Goal: Check status: Check status

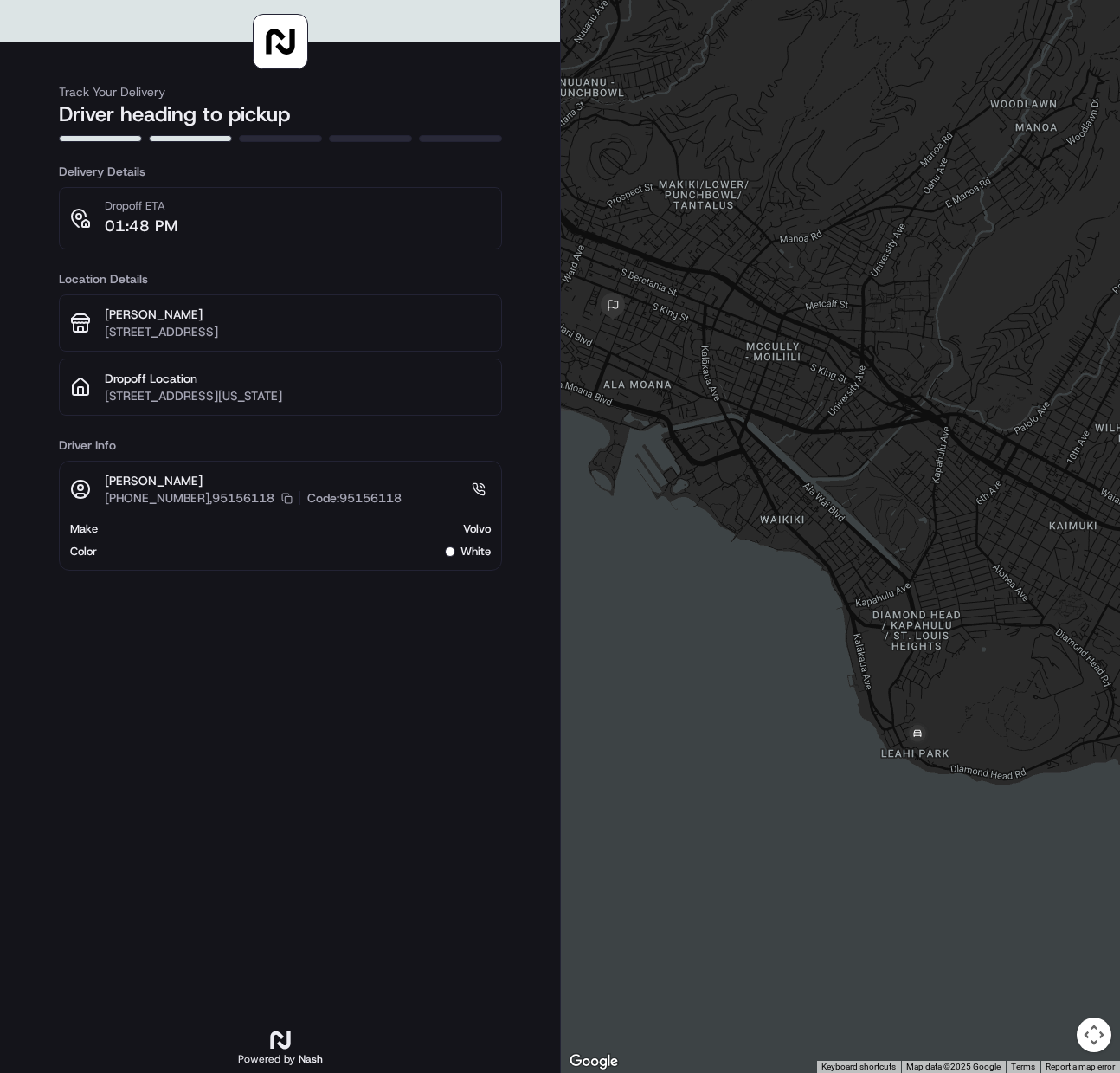
drag, startPoint x: 823, startPoint y: 425, endPoint x: 944, endPoint y: 530, distance: 160.2
click at [944, 530] on div at bounding box center [840, 536] width 559 height 1073
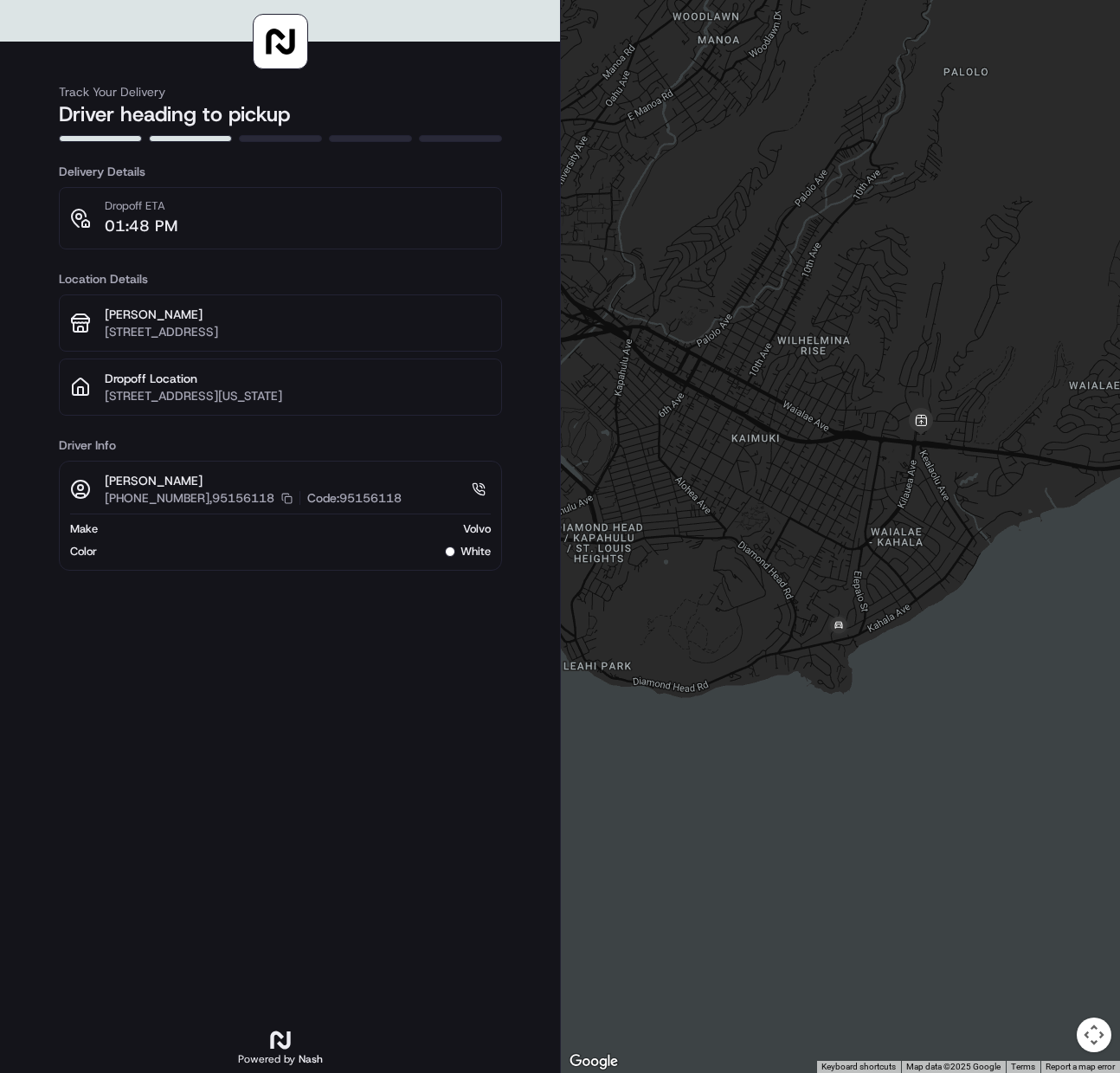
drag, startPoint x: 800, startPoint y: 269, endPoint x: 803, endPoint y: 373, distance: 104.0
click at [801, 374] on div at bounding box center [840, 536] width 559 height 1073
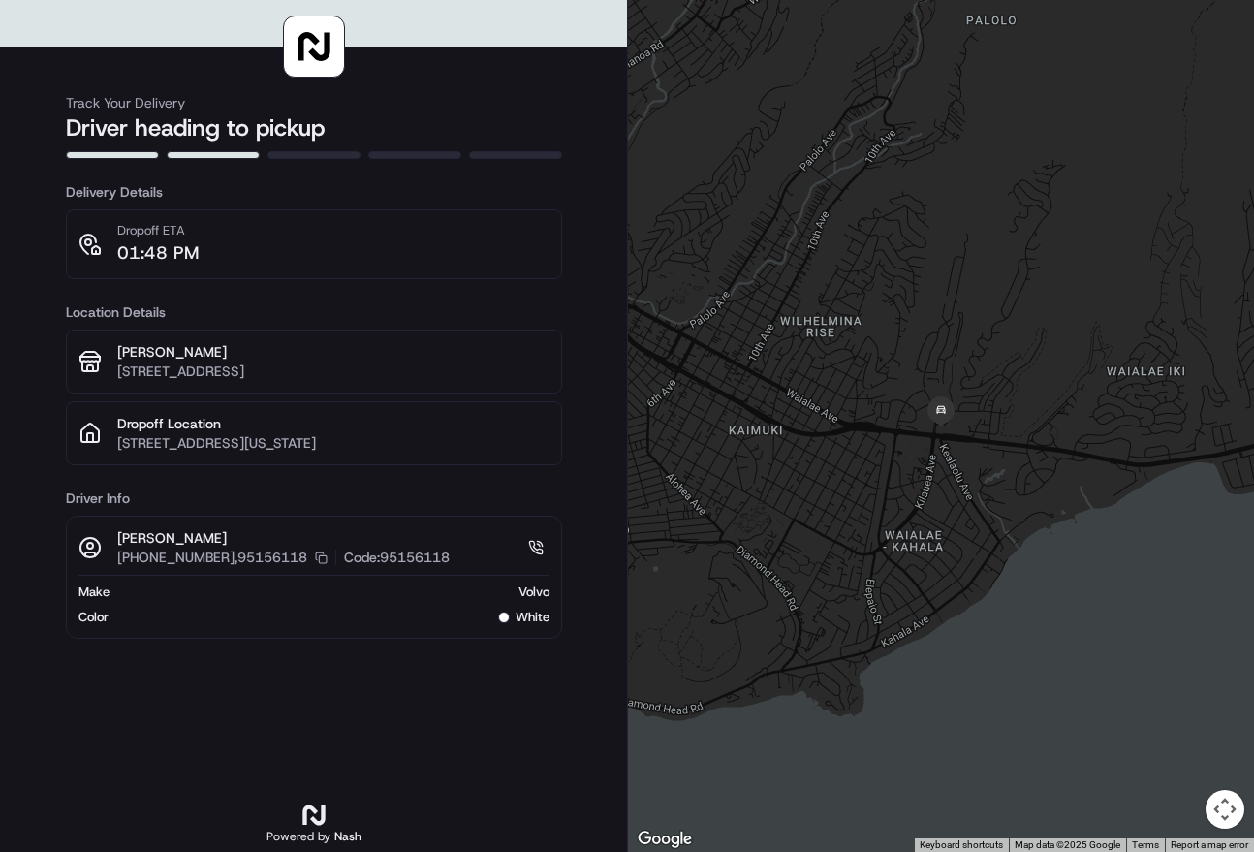
click at [697, 364] on div at bounding box center [941, 426] width 626 height 852
drag, startPoint x: 705, startPoint y: 356, endPoint x: 694, endPoint y: 204, distance: 152.5
click at [695, 312] on div at bounding box center [941, 426] width 626 height 852
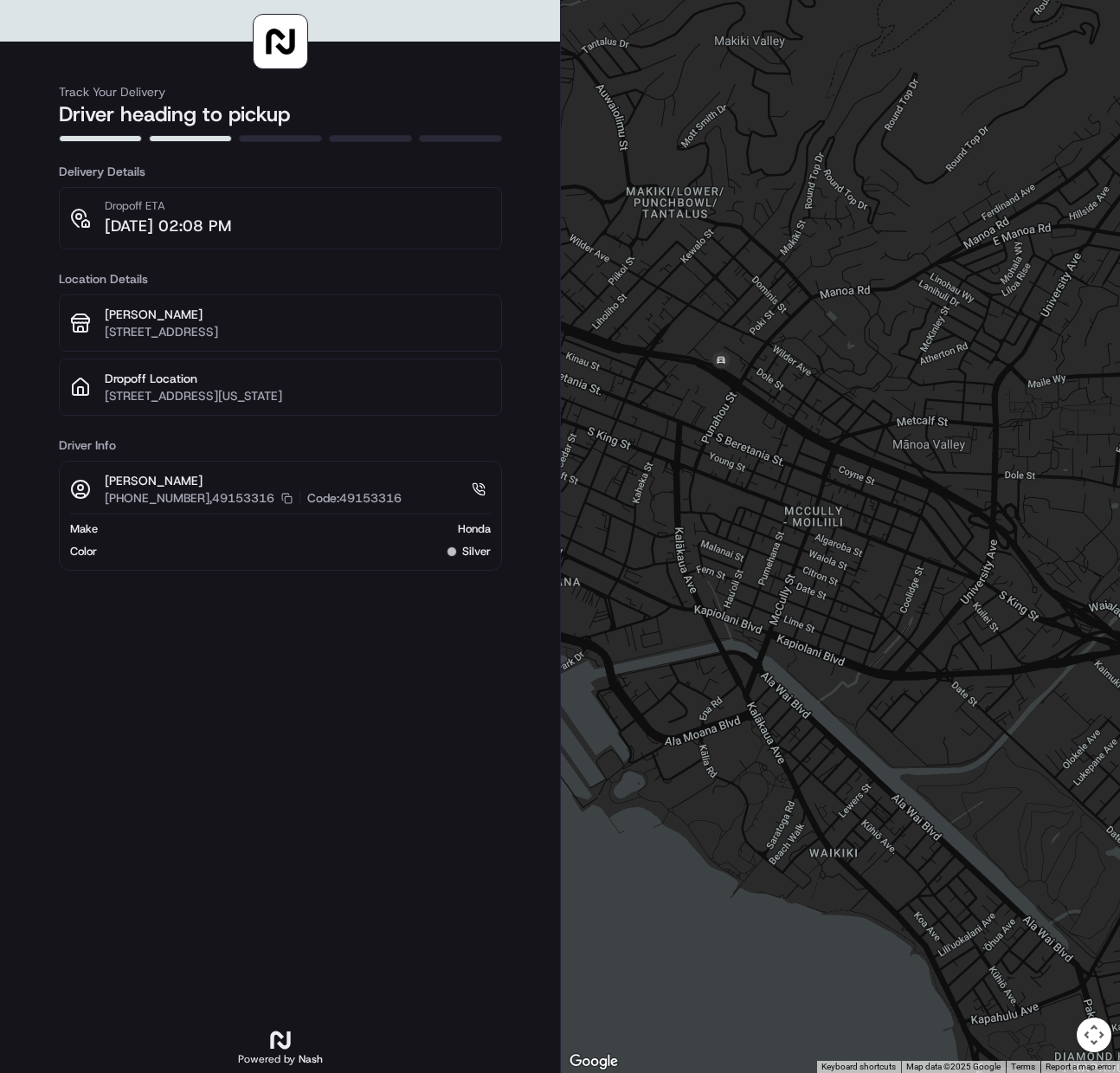
drag, startPoint x: 935, startPoint y: 553, endPoint x: 815, endPoint y: 390, distance: 202.4
click at [815, 390] on div at bounding box center [840, 536] width 559 height 1073
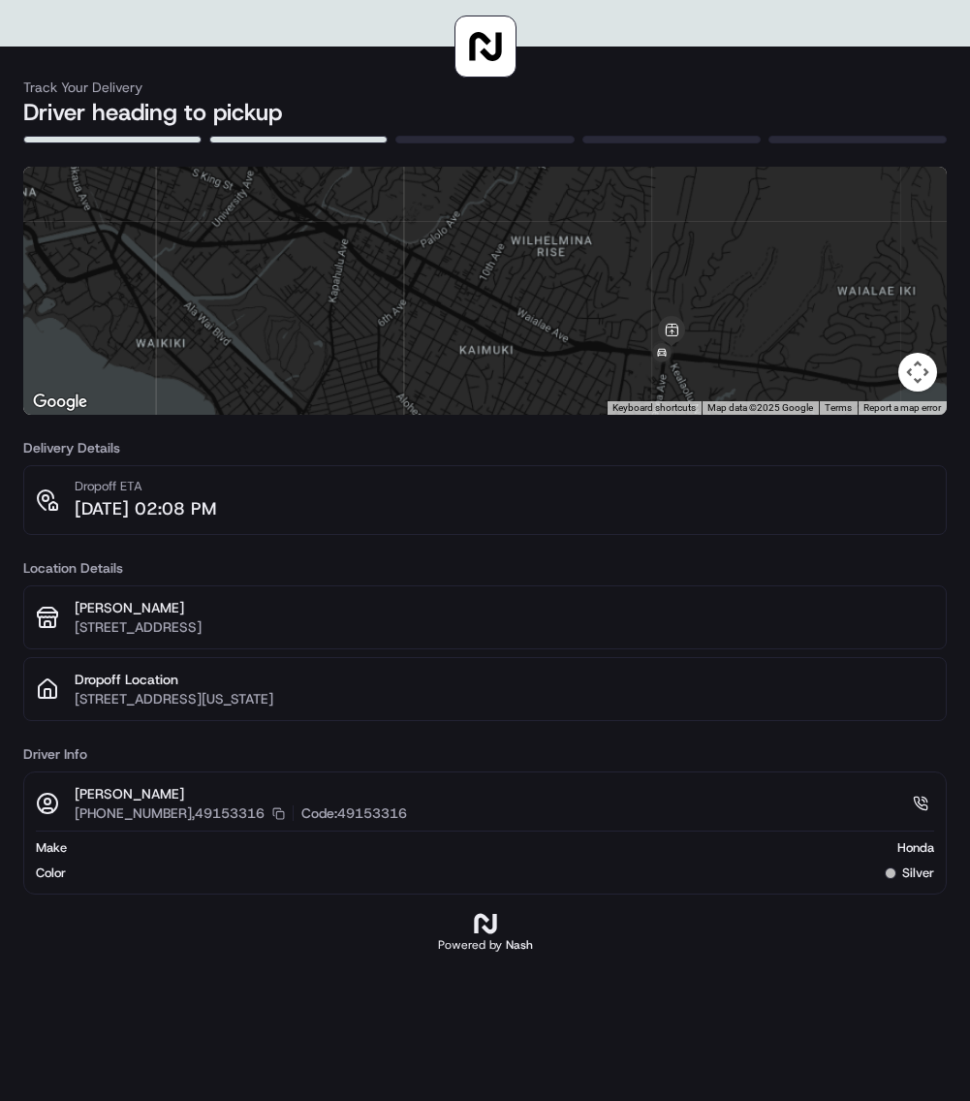
drag, startPoint x: 764, startPoint y: 356, endPoint x: 619, endPoint y: 337, distance: 145.6
click at [619, 337] on div at bounding box center [485, 291] width 924 height 248
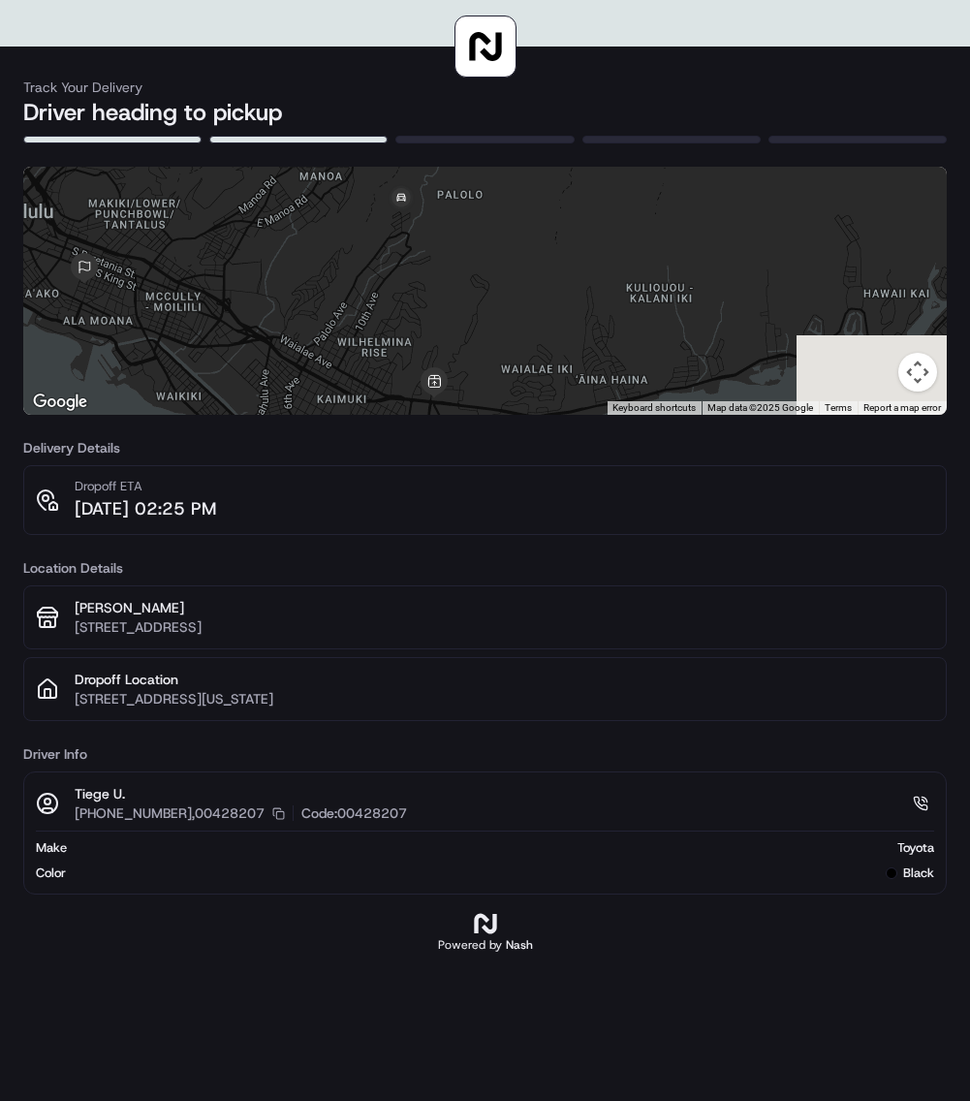
drag, startPoint x: 462, startPoint y: 376, endPoint x: 382, endPoint y: 264, distance: 138.2
click at [382, 264] on div at bounding box center [485, 291] width 924 height 248
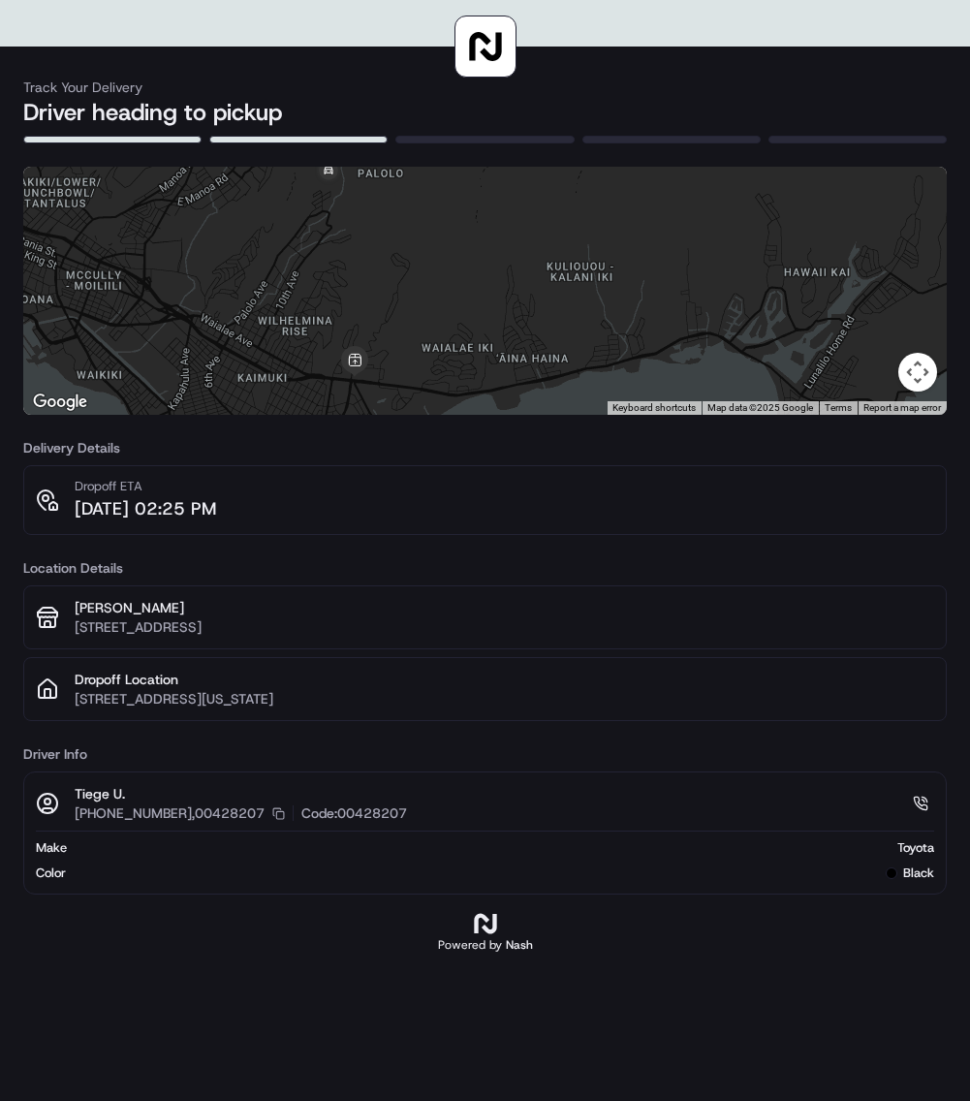
drag, startPoint x: 357, startPoint y: 338, endPoint x: 233, endPoint y: 235, distance: 161.7
click at [233, 235] on div at bounding box center [485, 291] width 924 height 248
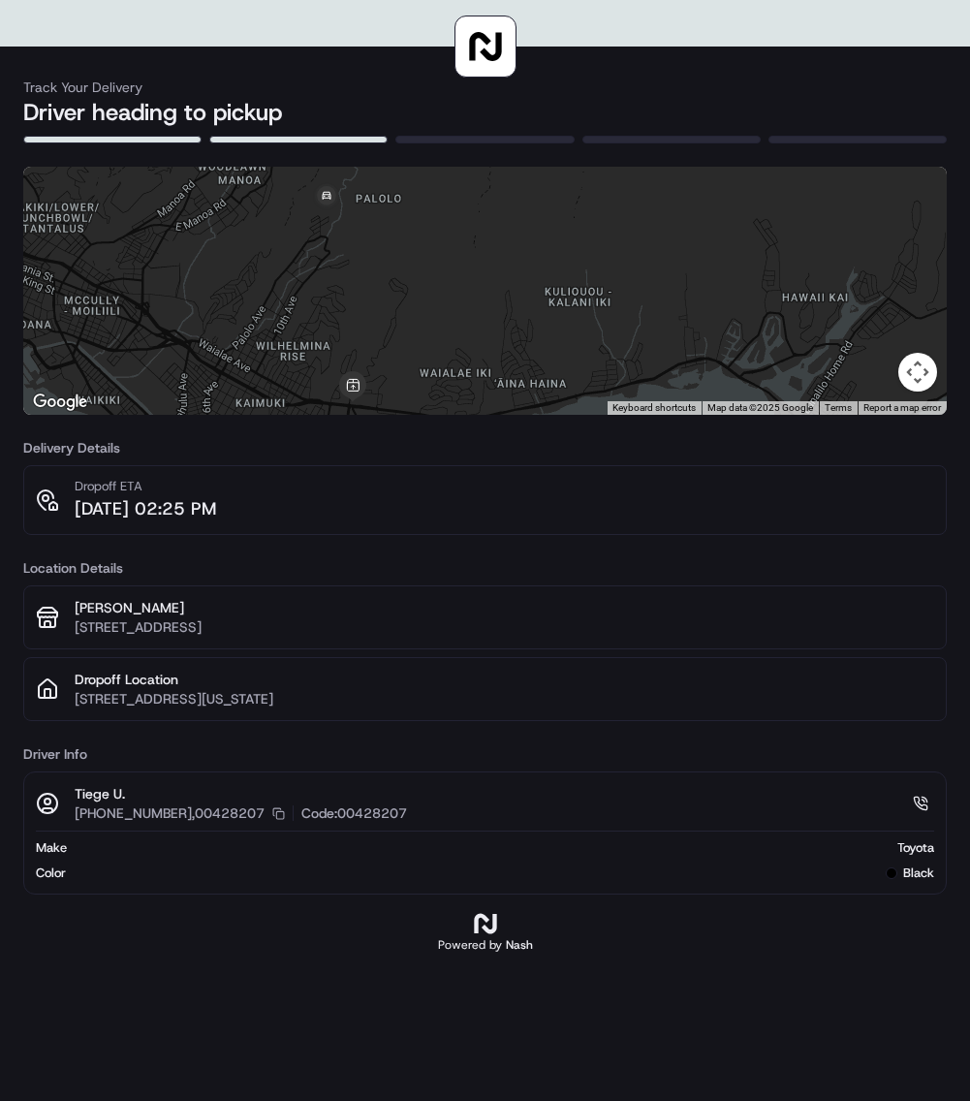
drag, startPoint x: 256, startPoint y: 257, endPoint x: 257, endPoint y: 296, distance: 38.8
click at [257, 296] on div at bounding box center [485, 291] width 924 height 248
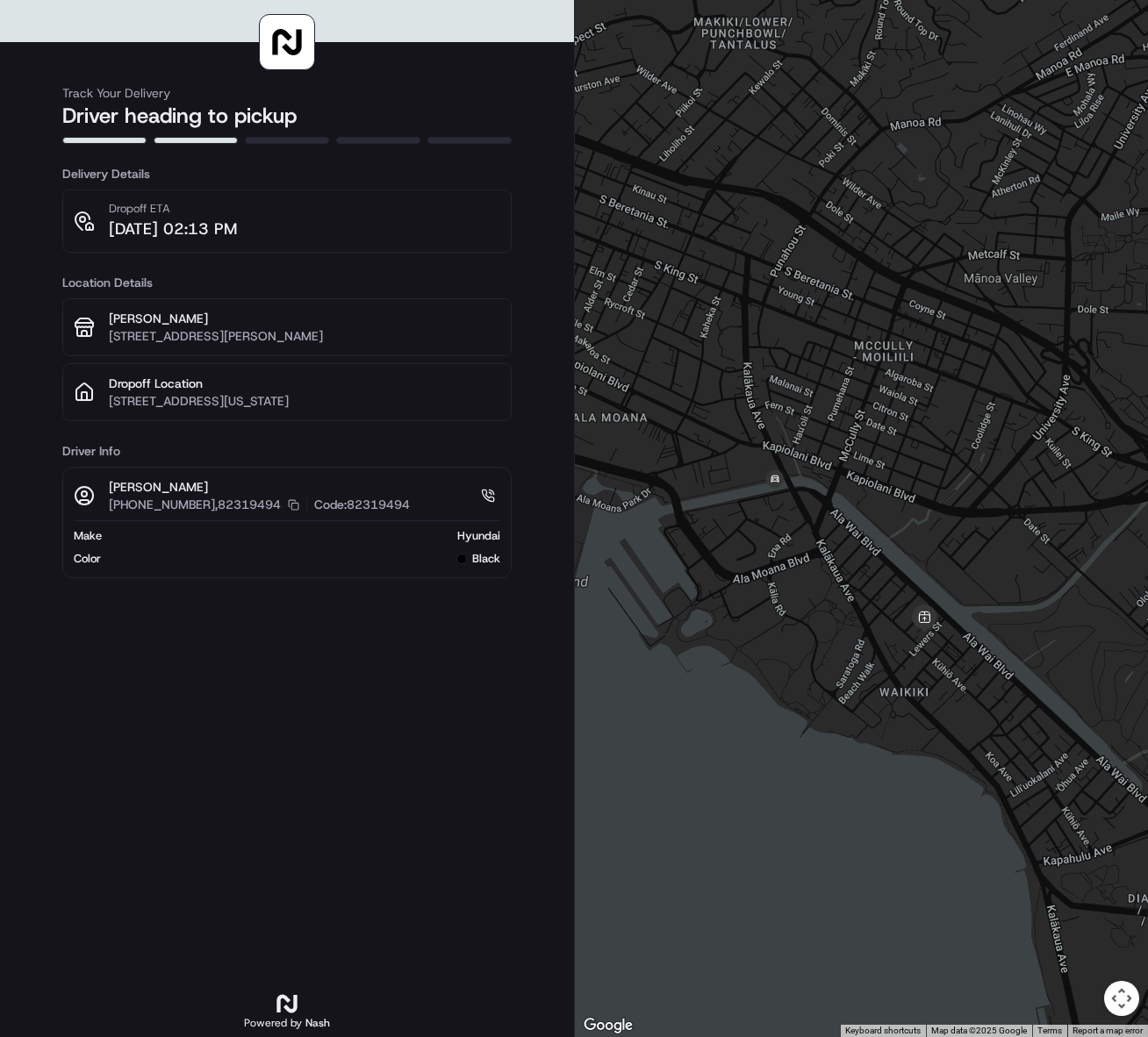
drag, startPoint x: 939, startPoint y: 374, endPoint x: 848, endPoint y: 348, distance: 94.6
click at [848, 348] on div at bounding box center [861, 518] width 573 height 1037
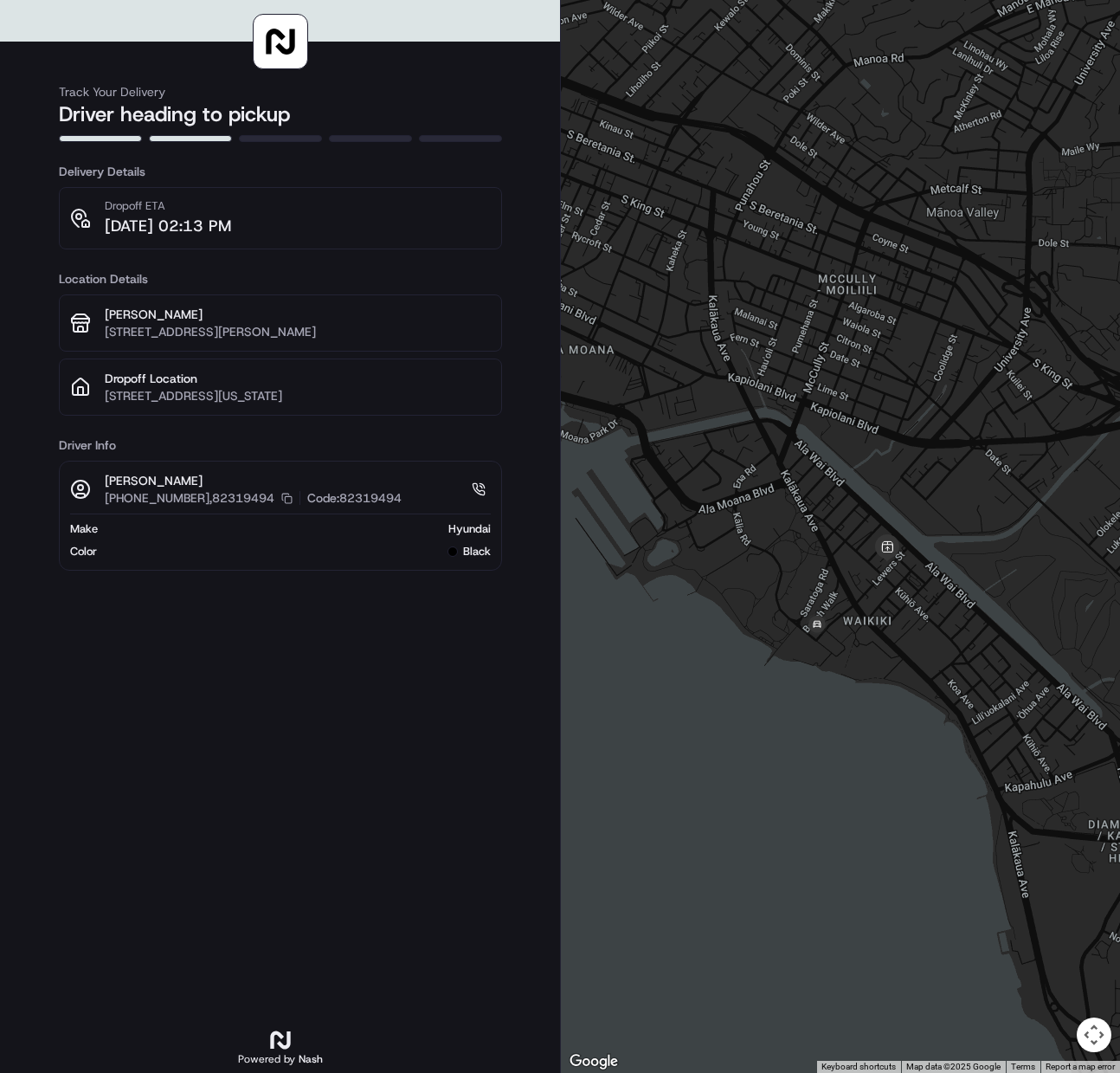
drag, startPoint x: 909, startPoint y: 574, endPoint x: 776, endPoint y: 468, distance: 170.1
click at [776, 468] on div at bounding box center [840, 536] width 559 height 1073
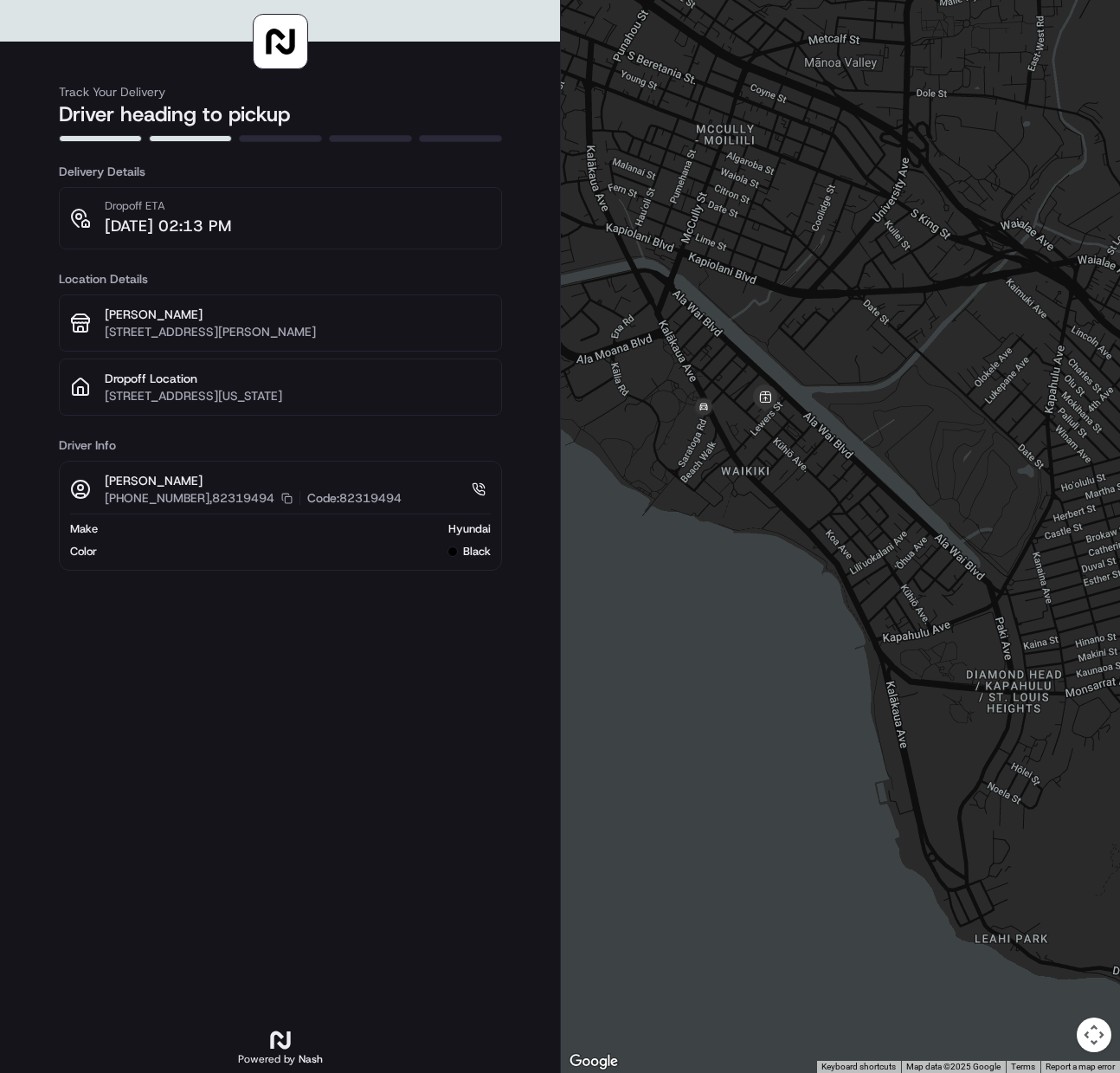
drag, startPoint x: 806, startPoint y: 226, endPoint x: 690, endPoint y: 118, distance: 158.5
click at [690, 118] on div at bounding box center [840, 536] width 559 height 1073
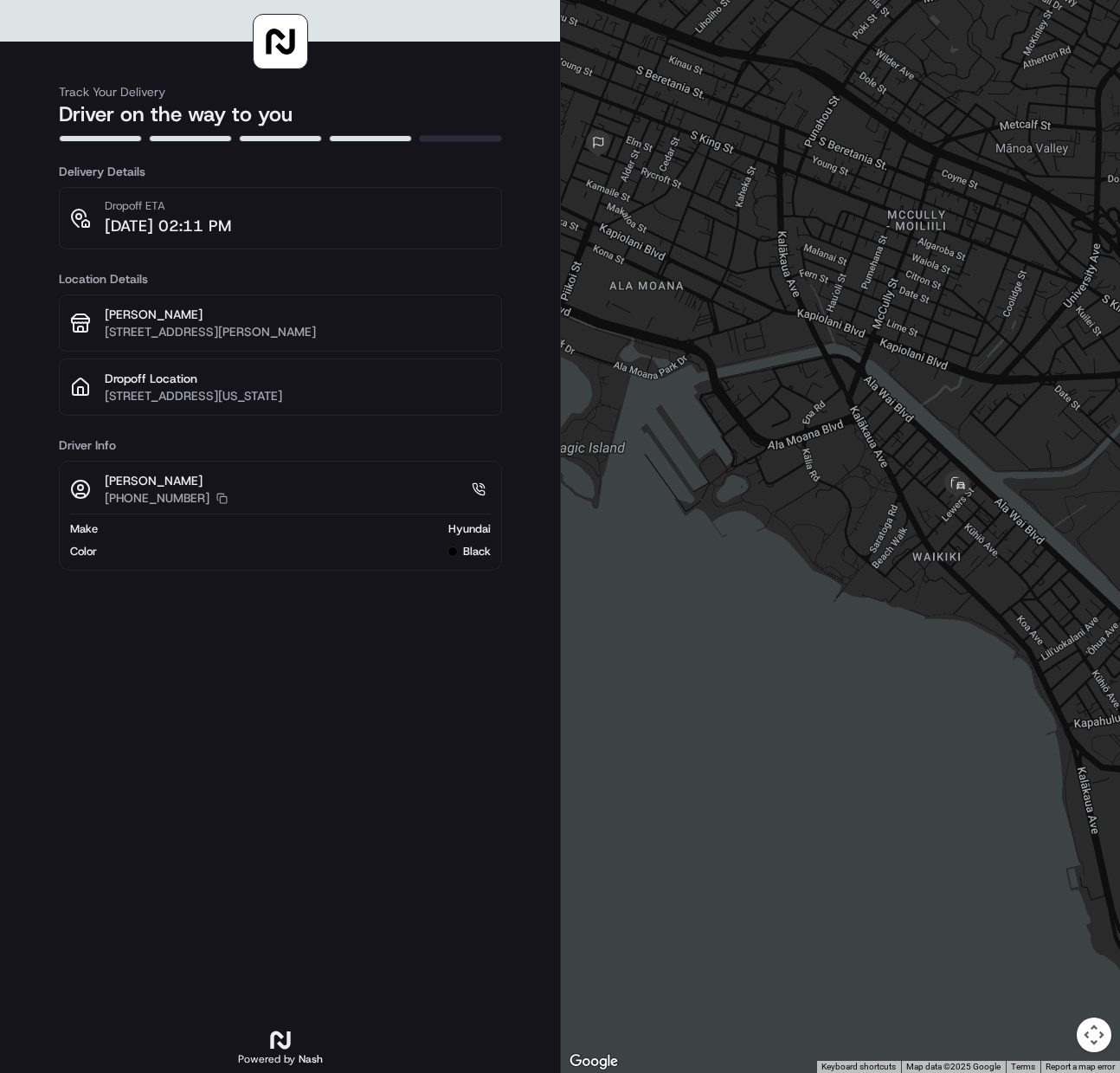
drag, startPoint x: 675, startPoint y: 307, endPoint x: 730, endPoint y: 279, distance: 61.7
click at [730, 279] on div at bounding box center [840, 536] width 559 height 1073
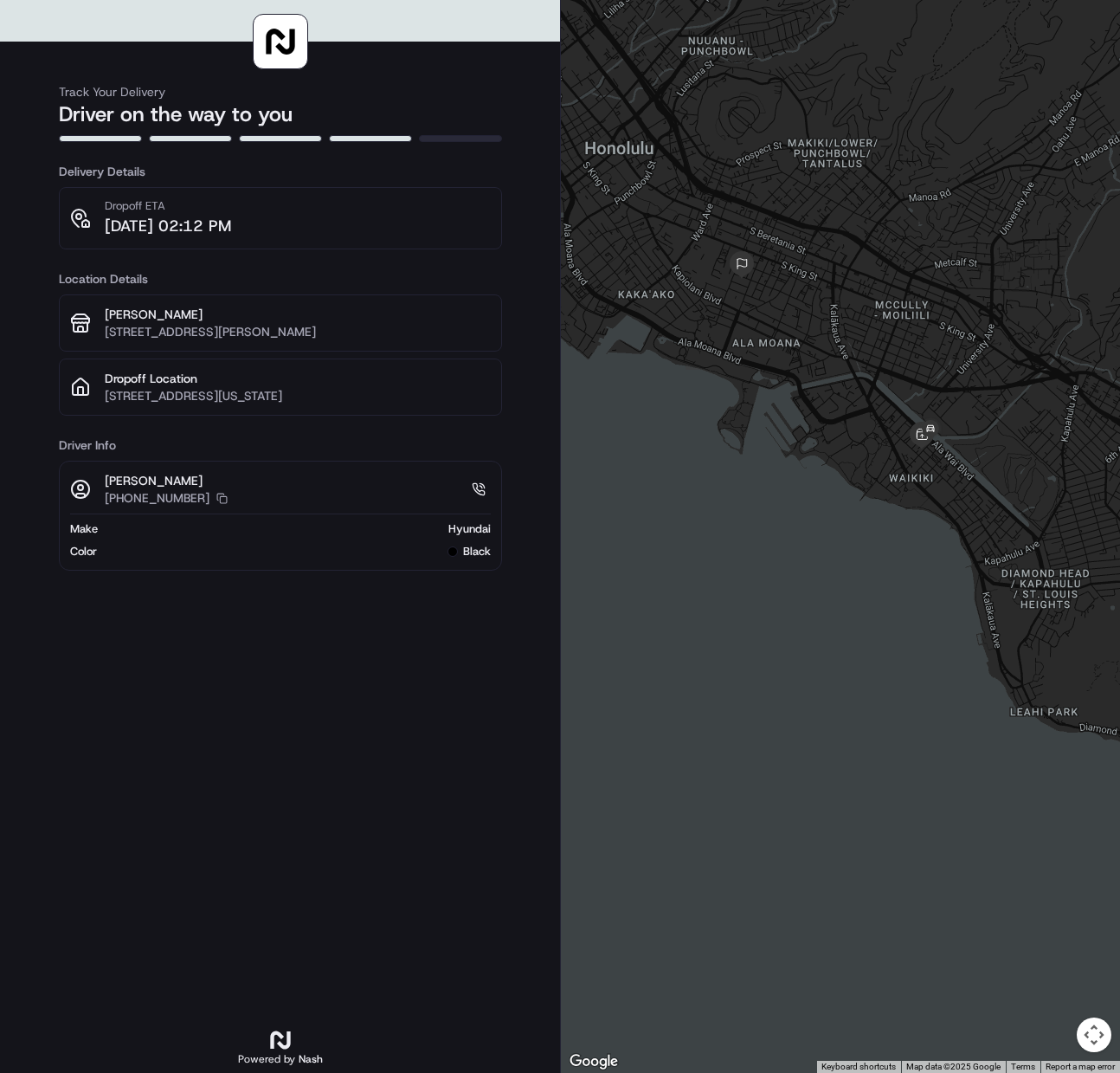
drag, startPoint x: 752, startPoint y: 195, endPoint x: 832, endPoint y: 122, distance: 108.3
click at [832, 122] on div at bounding box center [840, 536] width 559 height 1073
